Goal: Transaction & Acquisition: Purchase product/service

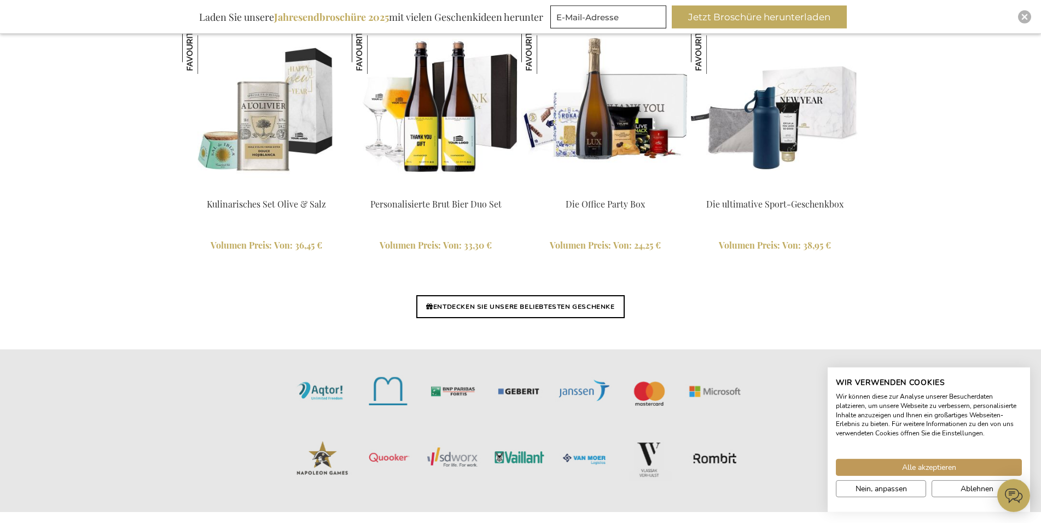
scroll to position [2434, 0]
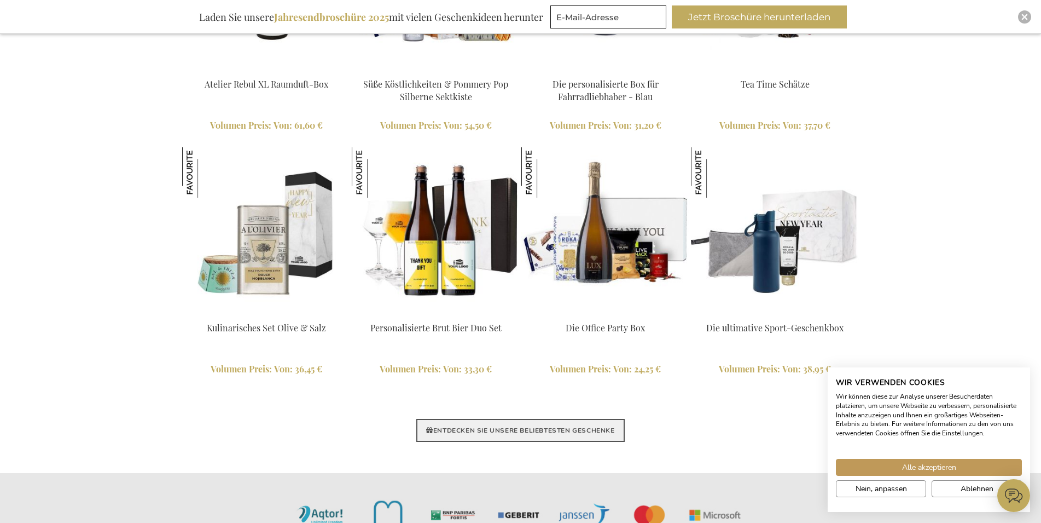
click at [569, 440] on link "ENTDECKEN SIE UNSERE BELIEBTESTEN GESCHENKE" at bounding box center [520, 430] width 208 height 23
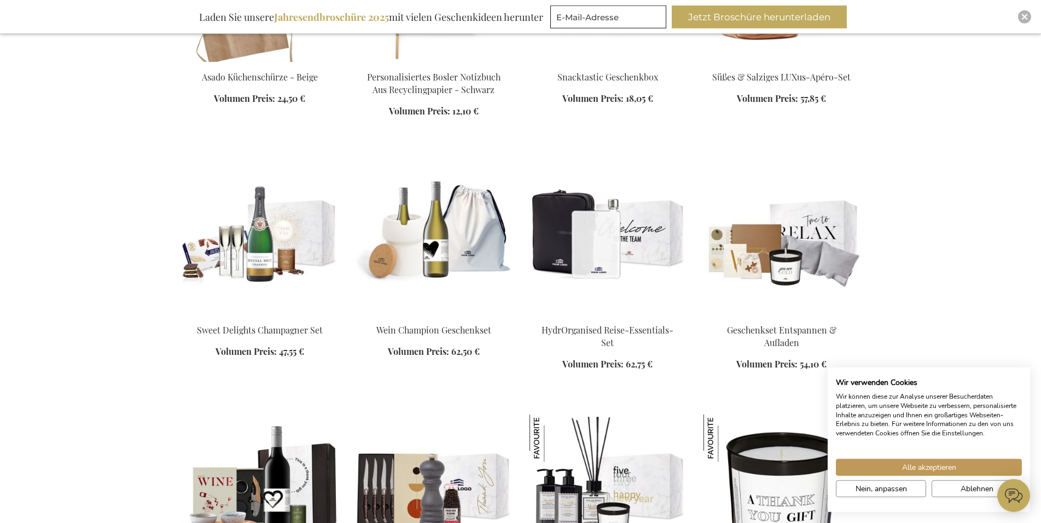
scroll to position [837, 0]
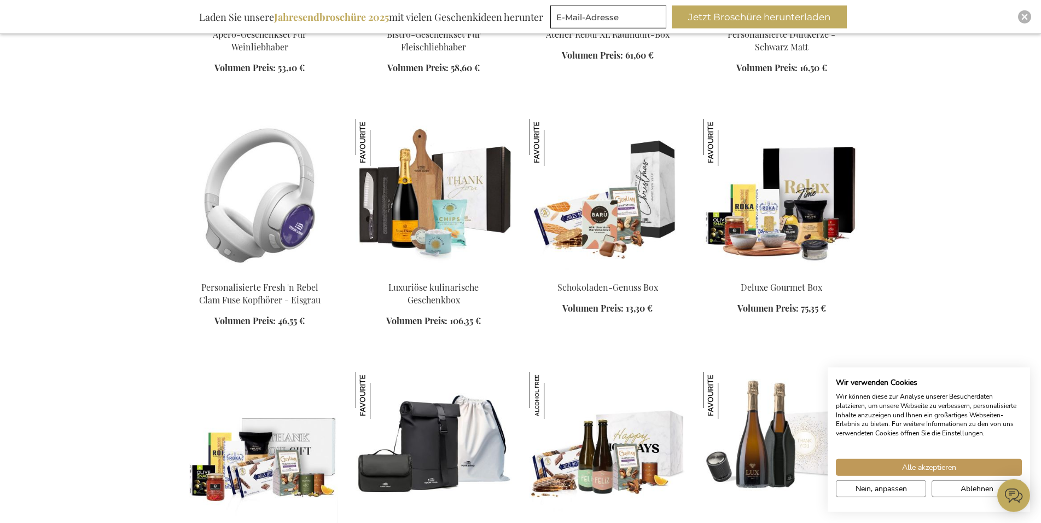
scroll to position [1507, 0]
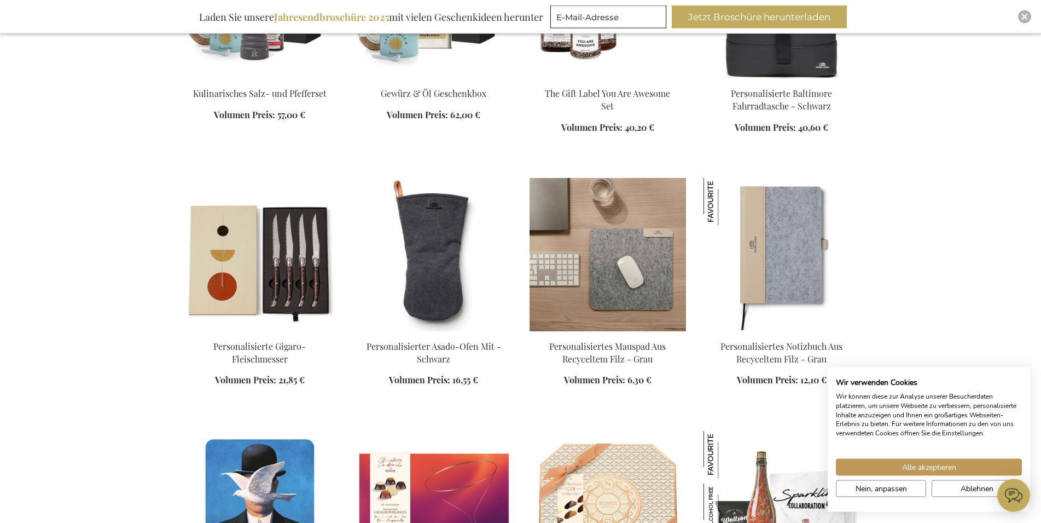
scroll to position [2623, 0]
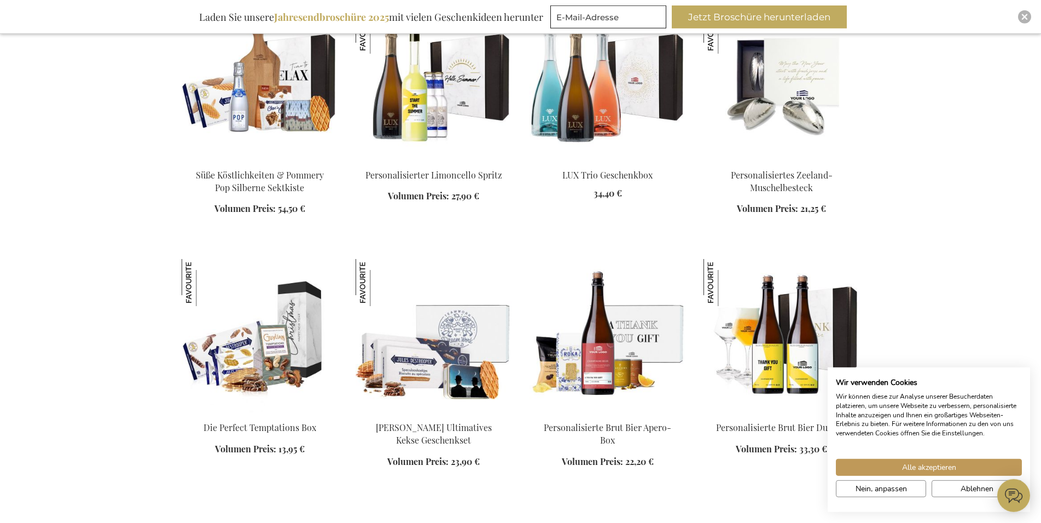
scroll to position [3293, 0]
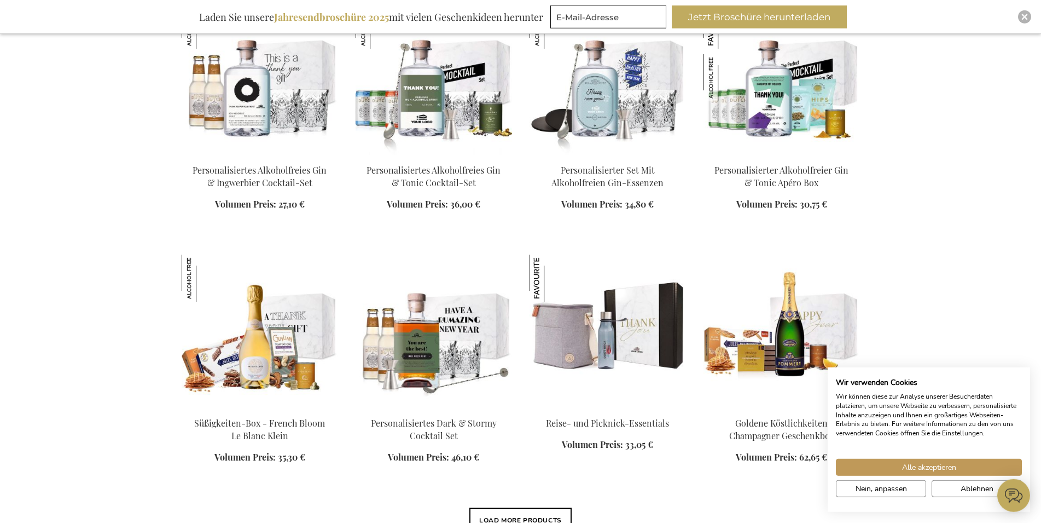
scroll to position [3851, 0]
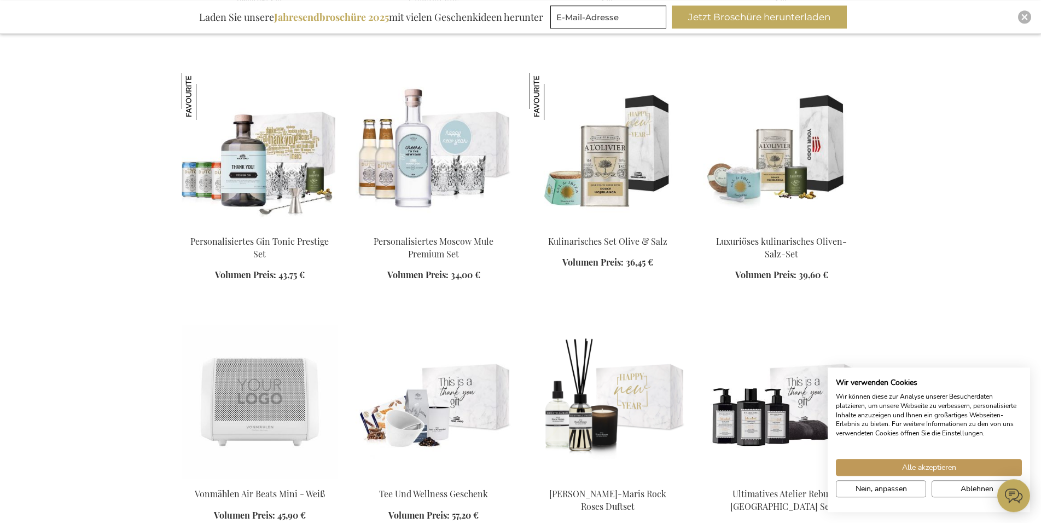
scroll to position [4744, 0]
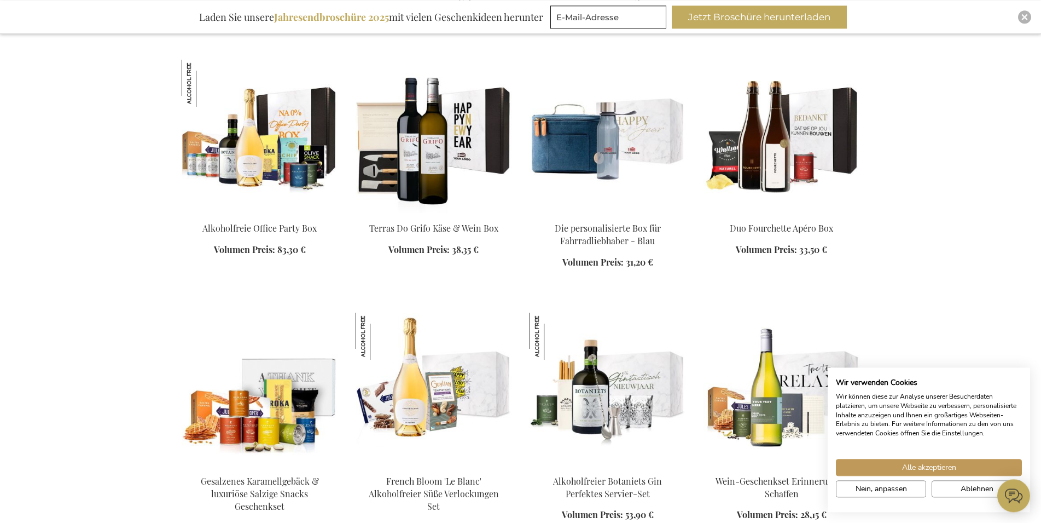
scroll to position [5582, 0]
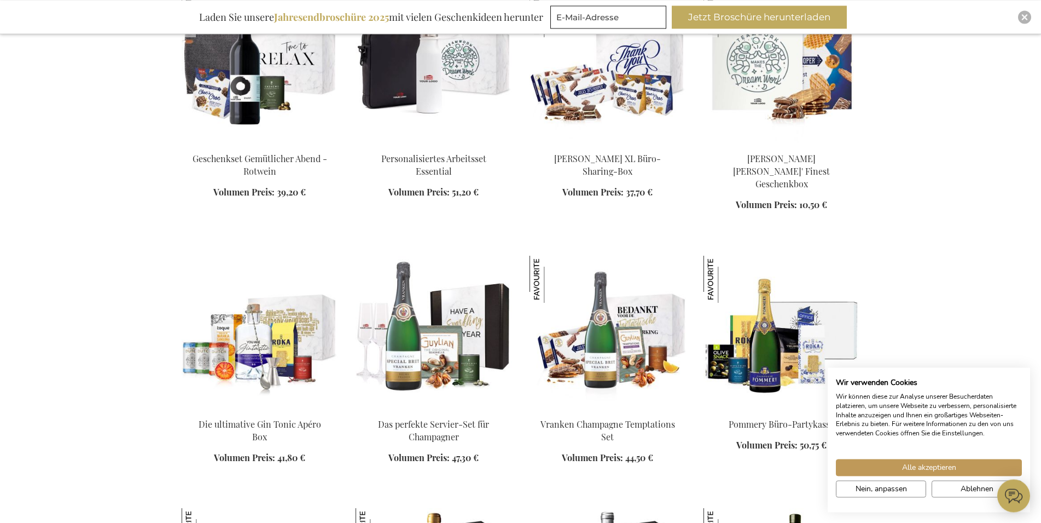
scroll to position [6084, 0]
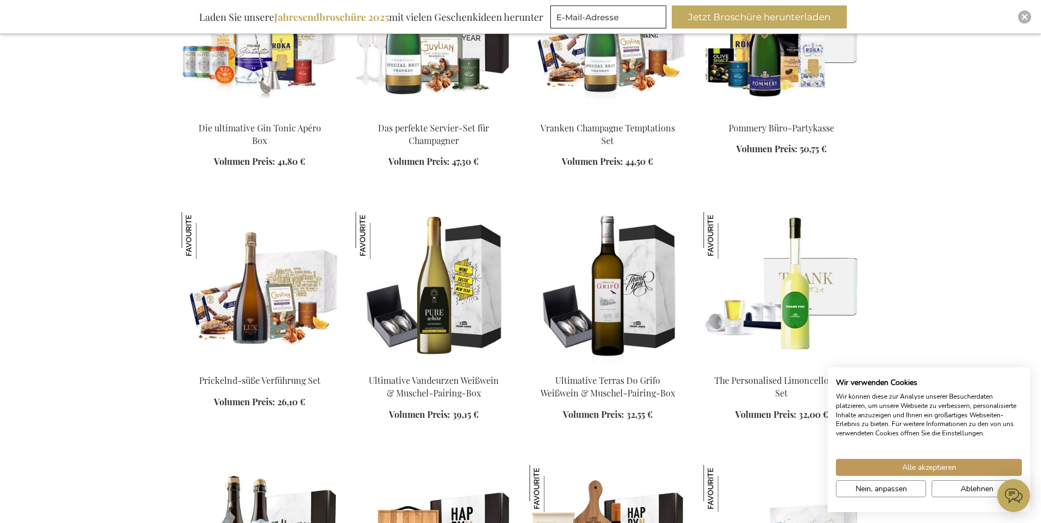
scroll to position [6363, 0]
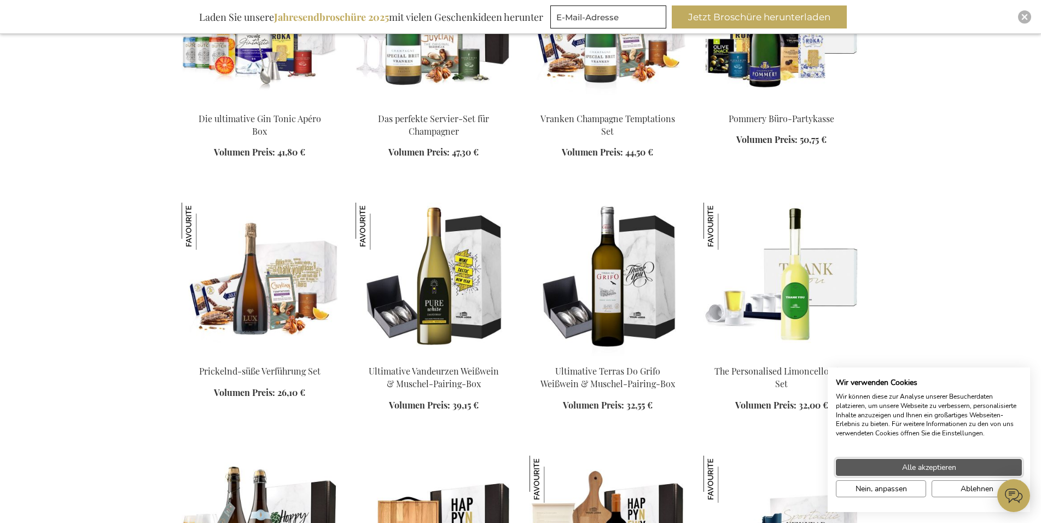
click at [925, 470] on span "Alle akzeptieren" at bounding box center [929, 466] width 54 height 11
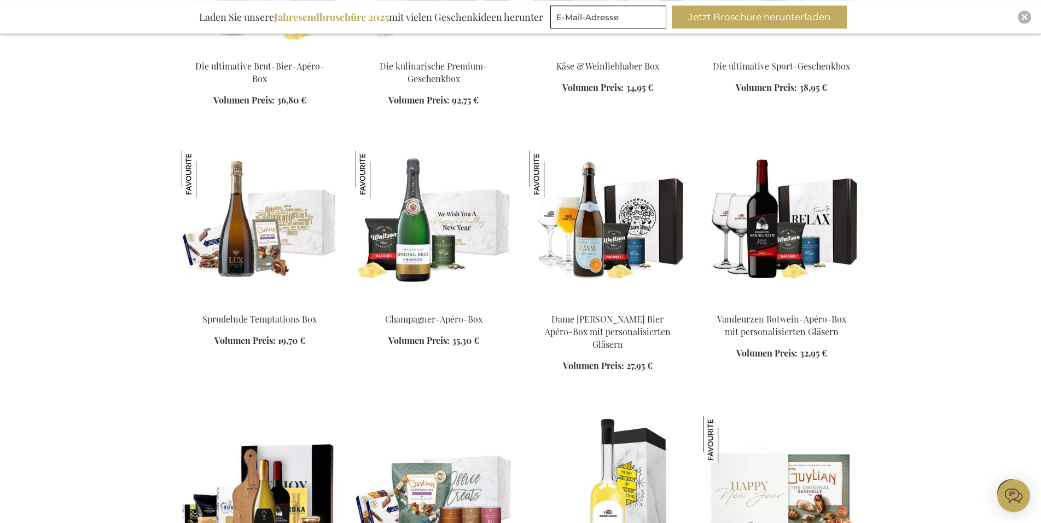
scroll to position [7033, 0]
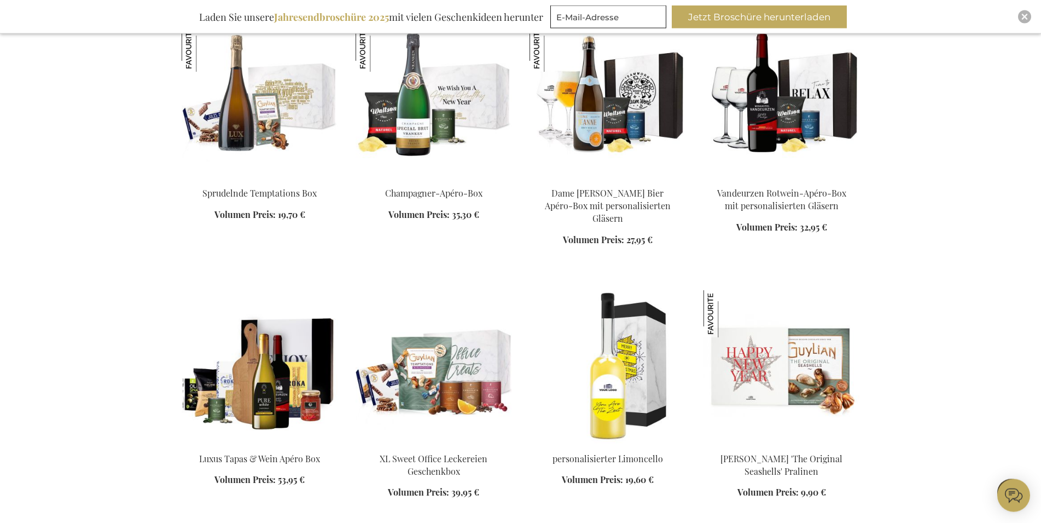
scroll to position [7312, 0]
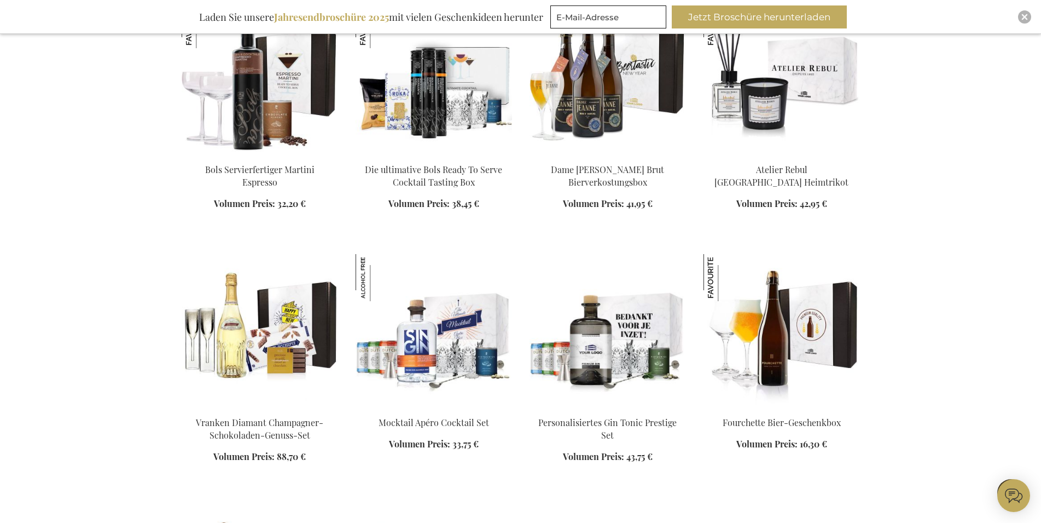
scroll to position [8428, 0]
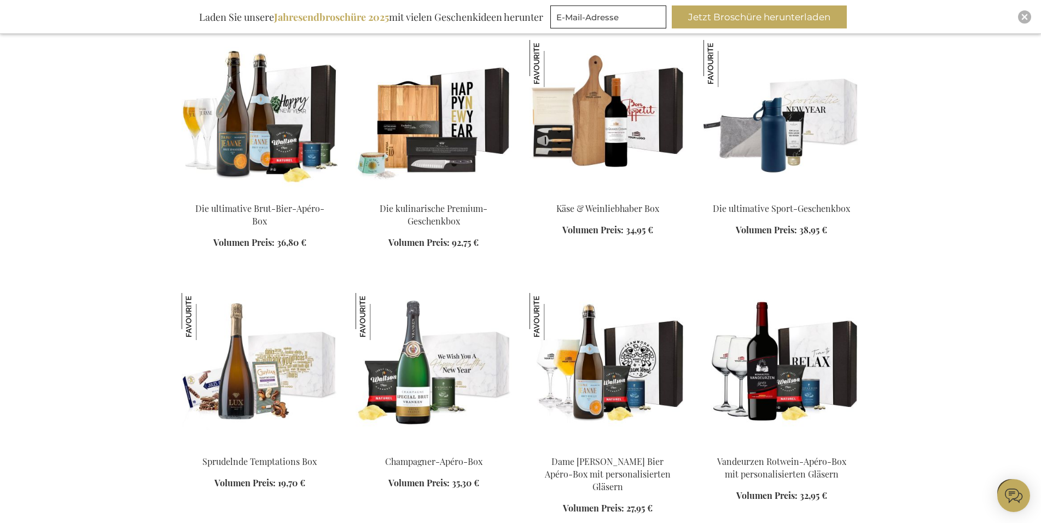
scroll to position [6754, 0]
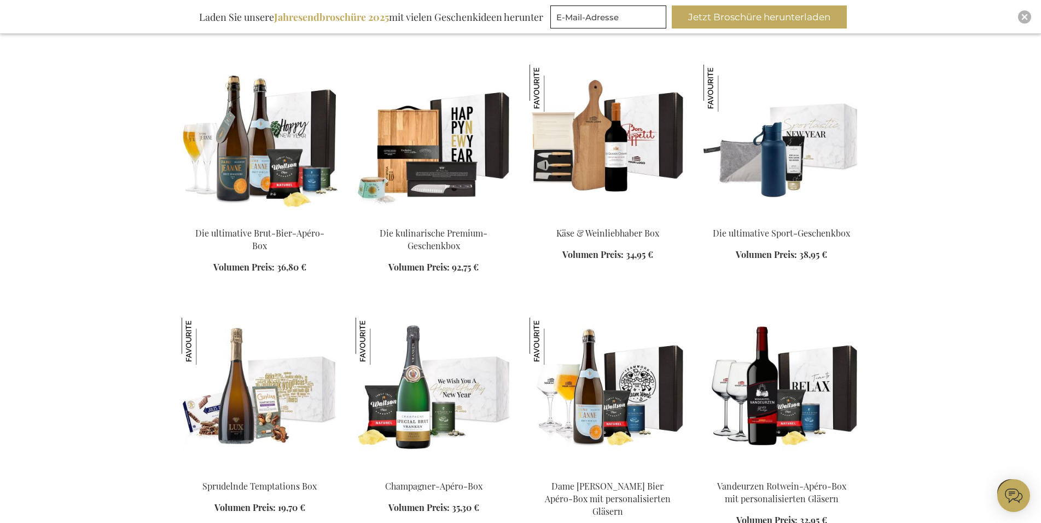
click at [634, 142] on img at bounding box center [608, 141] width 157 height 153
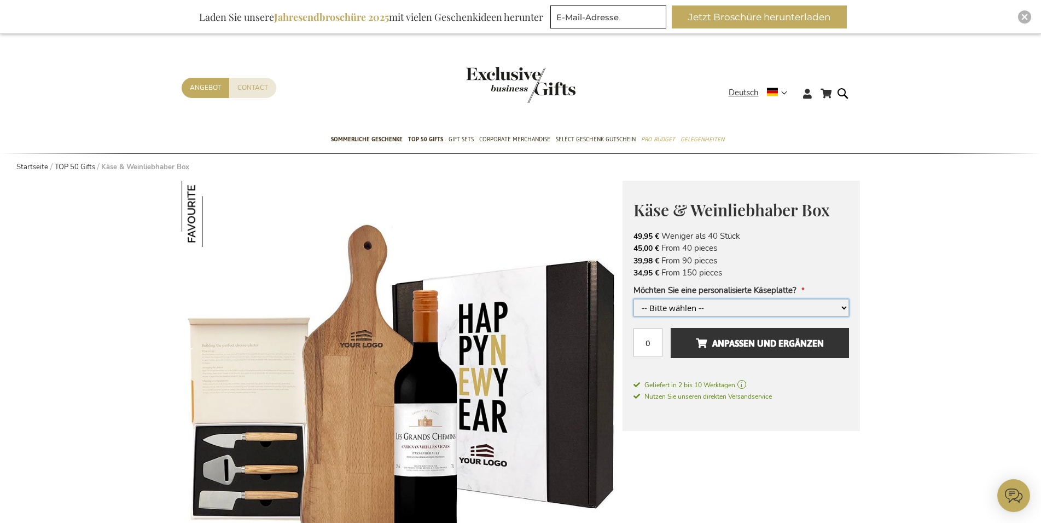
click at [634, 299] on select "-- Bitte wählen -- Ja, bitte +4,00 € Nein, danke" at bounding box center [742, 308] width 216 height 18
click at [1009, 71] on div "Mein Warenkorb Mein Warenkorb Schließen Sie haben keine Artikel in Ihrem Warenk…" at bounding box center [520, 97] width 1041 height 60
click at [947, 118] on div "Mein Warenkorb Mein Warenkorb Schließen Sie haben keine Artikel in Ihrem Warenk…" at bounding box center [520, 97] width 1041 height 60
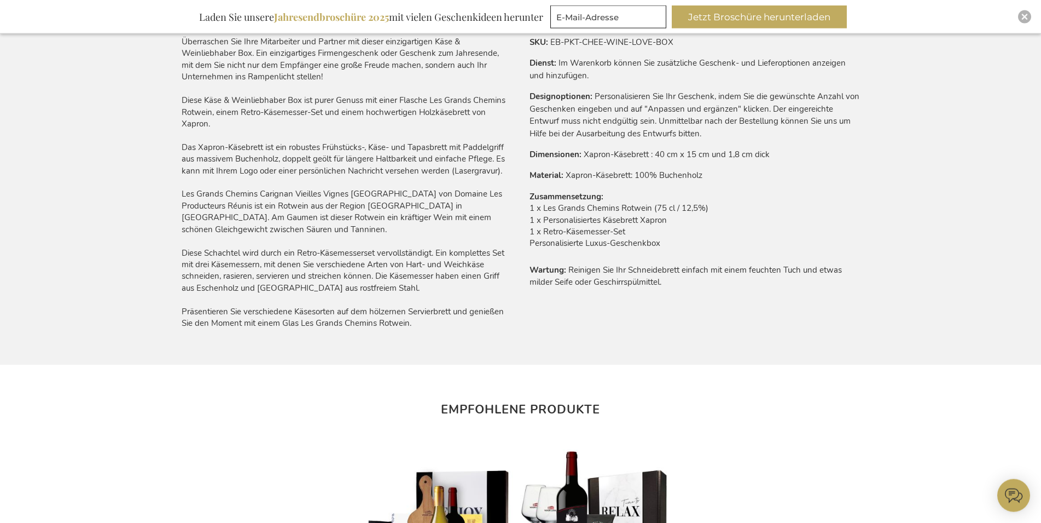
scroll to position [1061, 0]
